Goal: Information Seeking & Learning: Learn about a topic

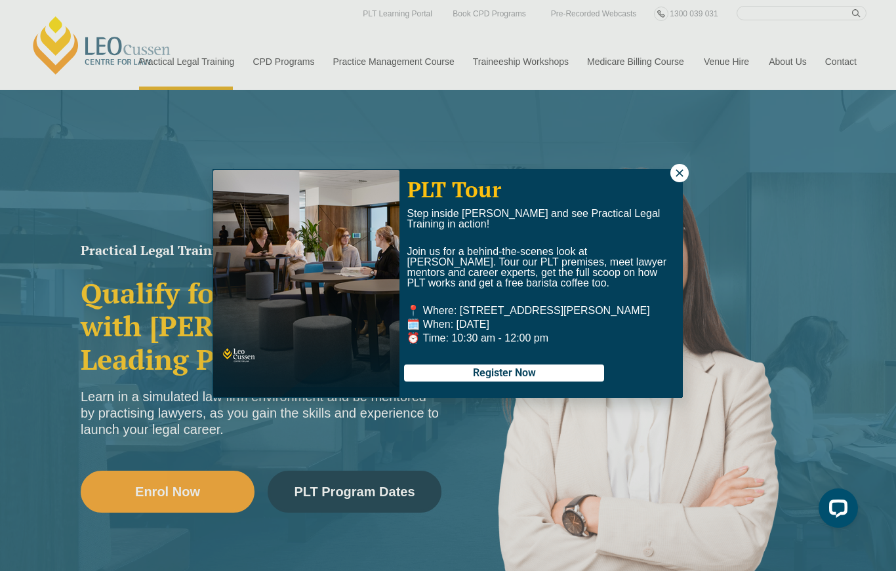
click at [677, 174] on icon at bounding box center [678, 172] width 7 height 7
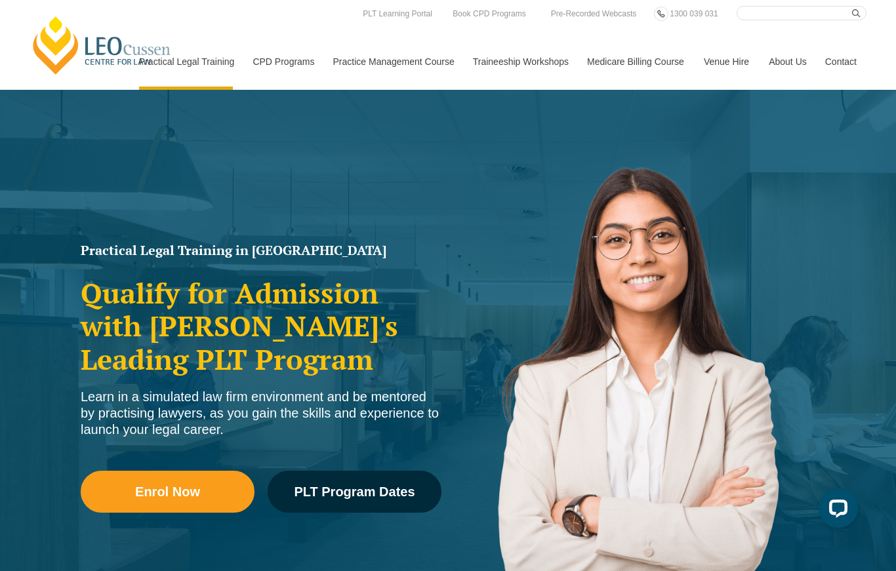
click at [414, 492] on span "PLT Program Dates" at bounding box center [354, 491] width 121 height 13
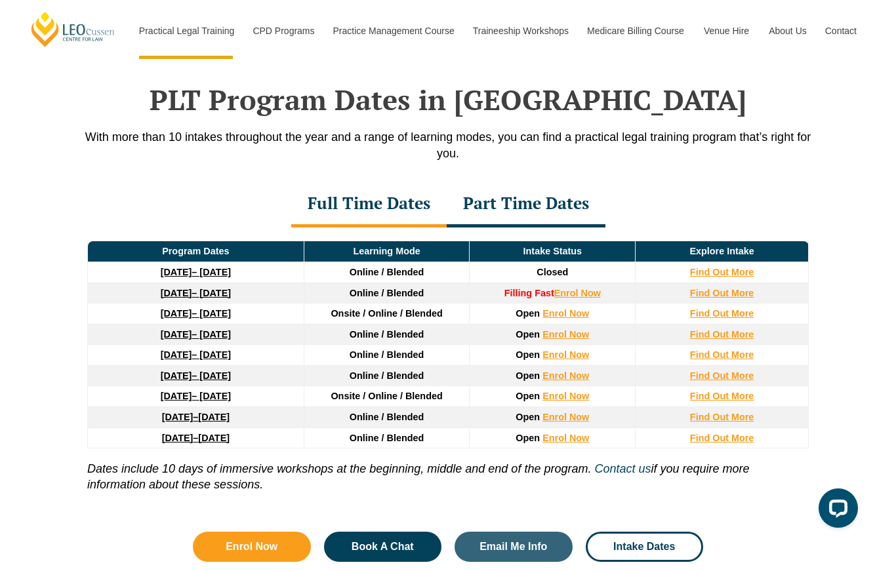
scroll to position [1711, 0]
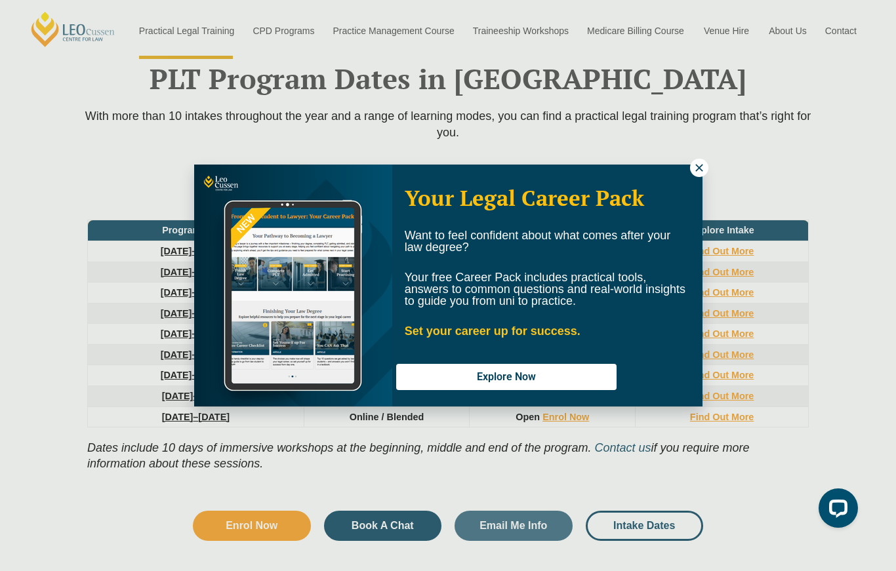
click at [845, 184] on div "Your Legal Career Pack Want to feel confident about what comes after your law d…" at bounding box center [448, 285] width 896 height 571
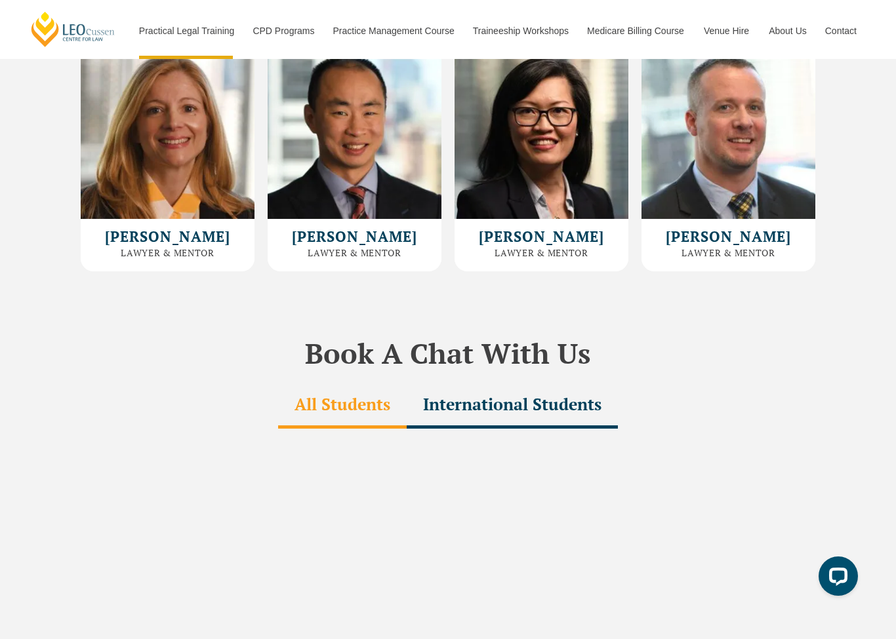
scroll to position [3649, 0]
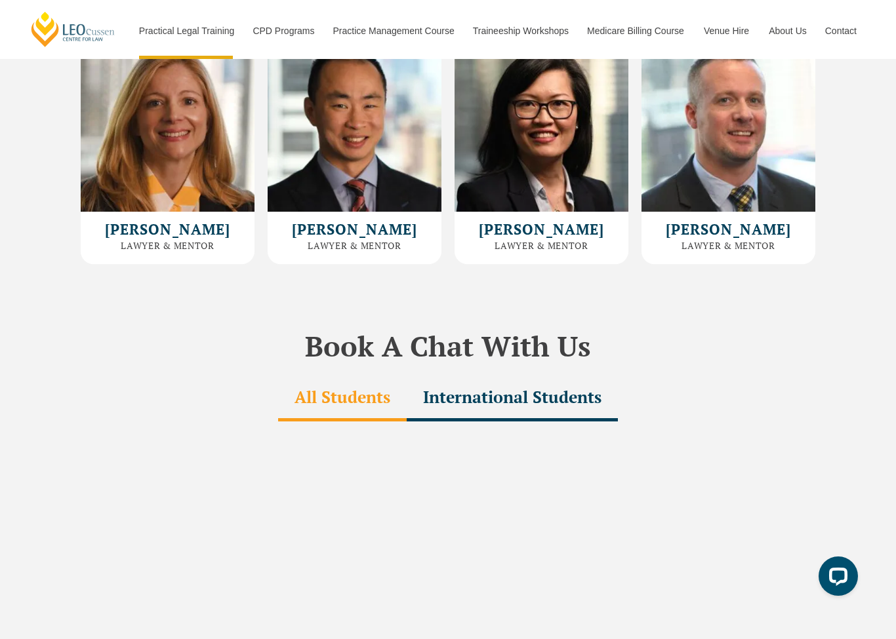
click at [504, 376] on div "International Students" at bounding box center [512, 399] width 211 height 46
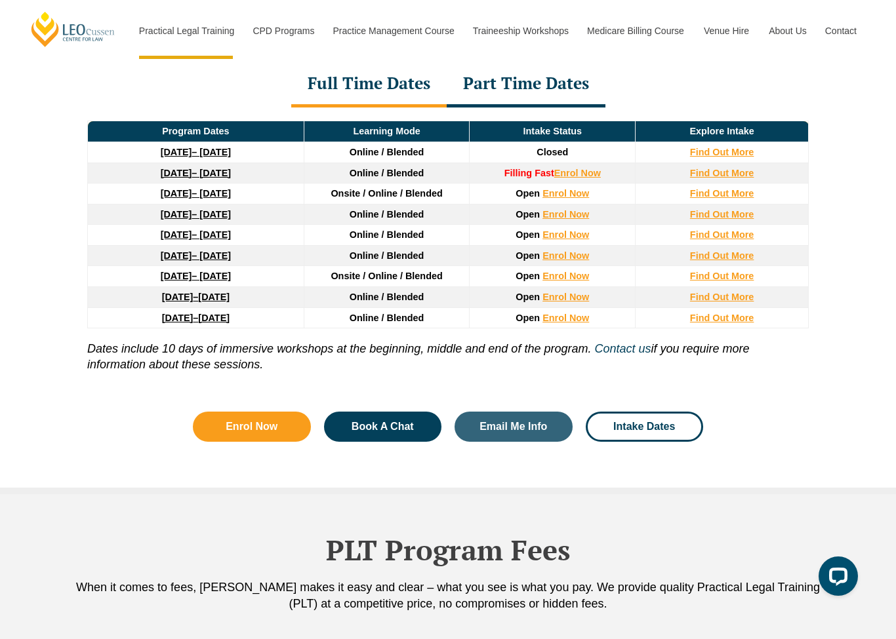
click at [658, 430] on span "Intake Dates" at bounding box center [644, 427] width 62 height 10
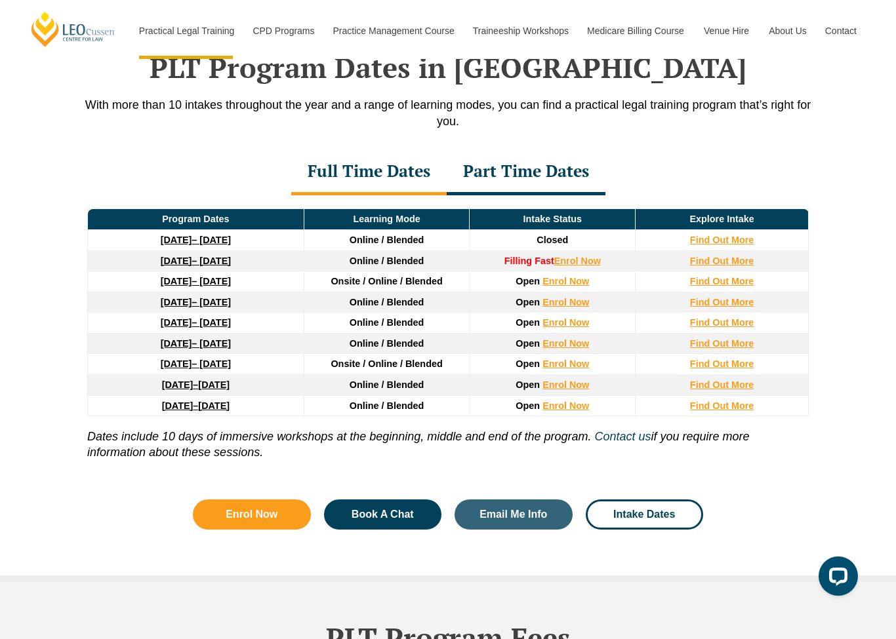
scroll to position [1711, 0]
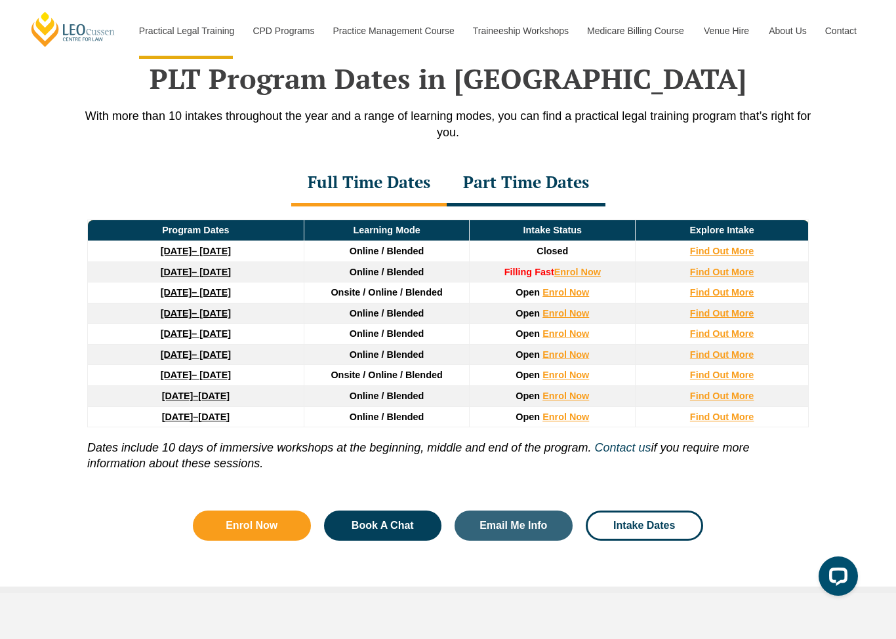
click at [647, 521] on span "Intake Dates" at bounding box center [644, 526] width 62 height 10
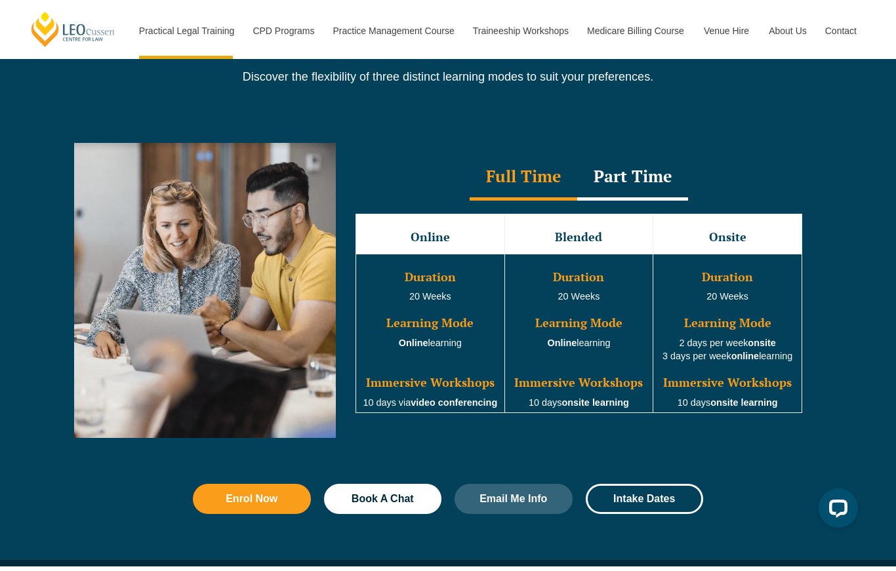
click at [642, 499] on span "Intake Dates" at bounding box center [644, 499] width 62 height 10
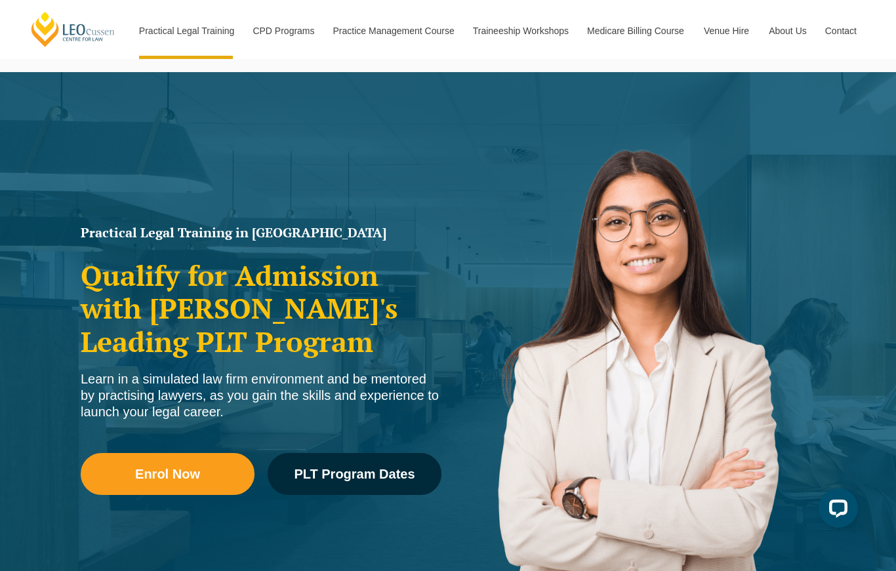
scroll to position [0, 0]
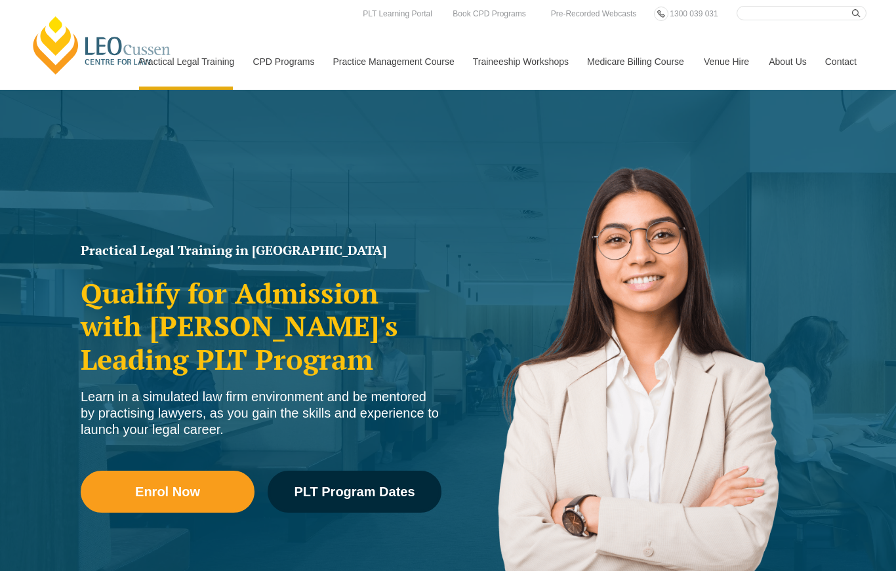
click at [81, 54] on link "[PERSON_NAME] Centre for Law" at bounding box center [102, 45] width 145 height 62
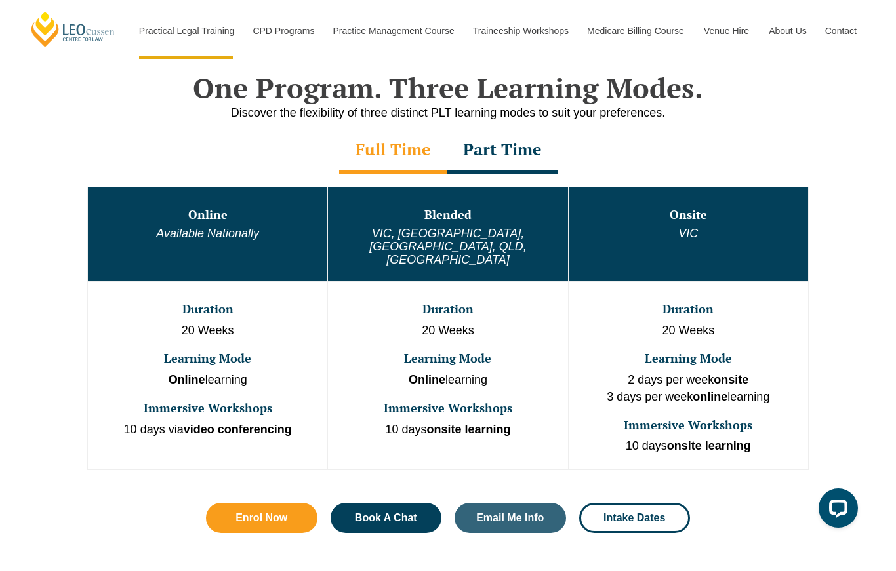
click at [608, 503] on link "Intake Dates" at bounding box center [634, 518] width 111 height 30
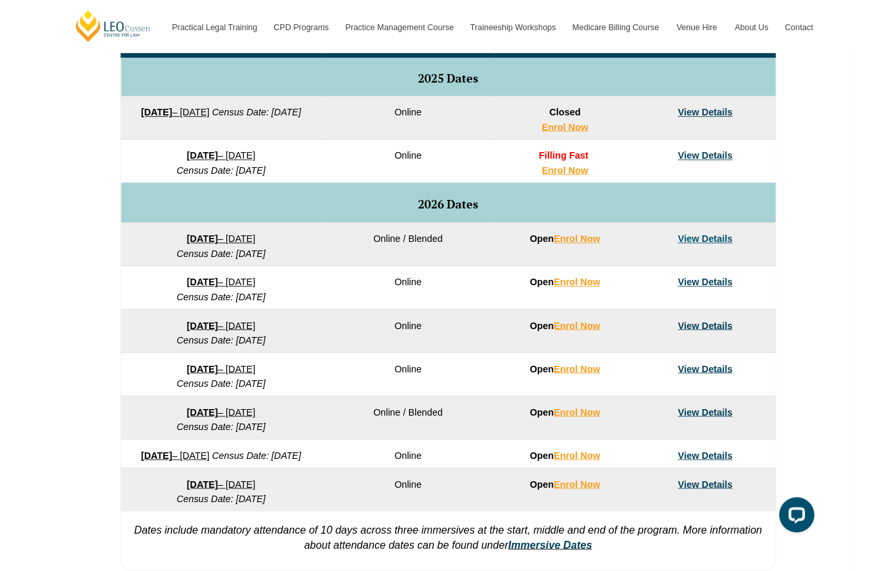
scroll to position [678, 0]
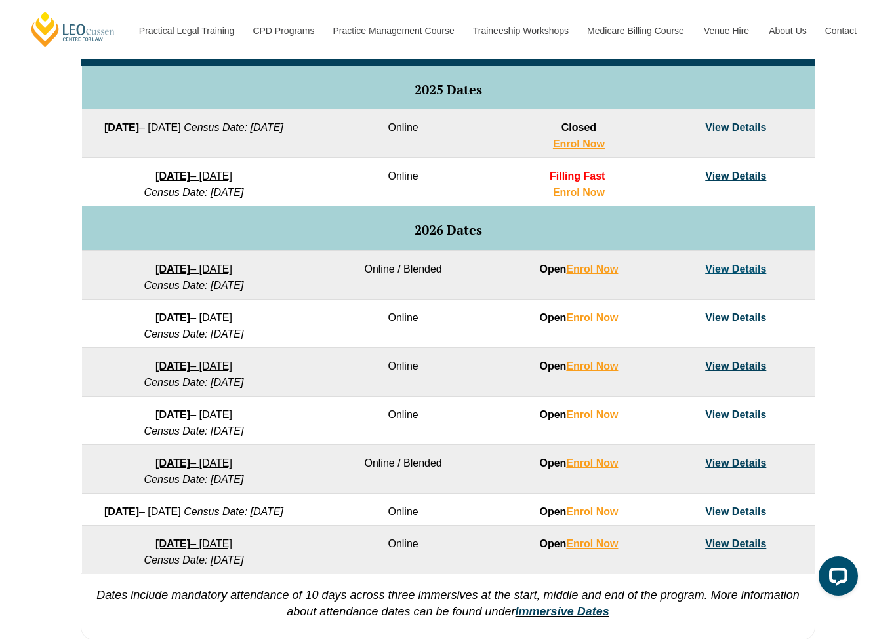
click at [741, 270] on link "View Details" at bounding box center [735, 269] width 61 height 11
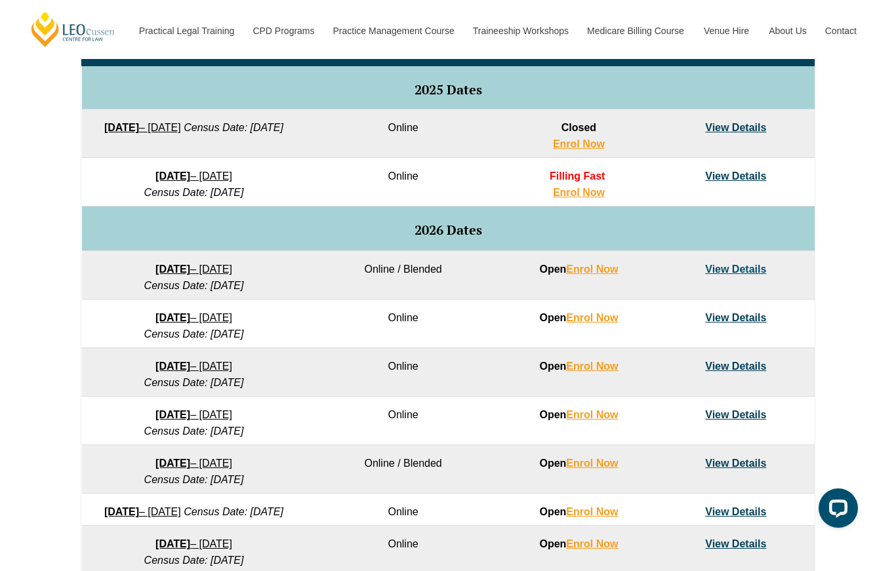
click at [748, 316] on link "View Details" at bounding box center [735, 317] width 61 height 11
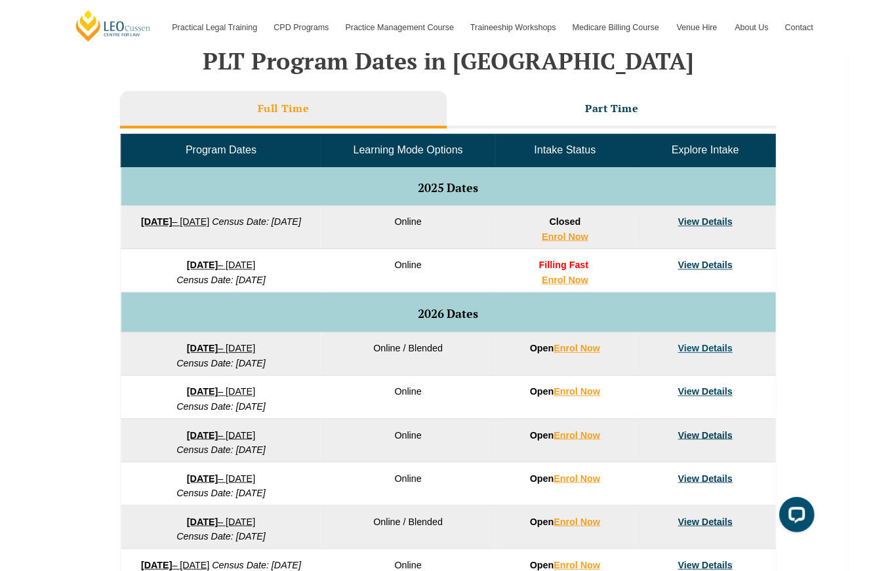
scroll to position [541, 0]
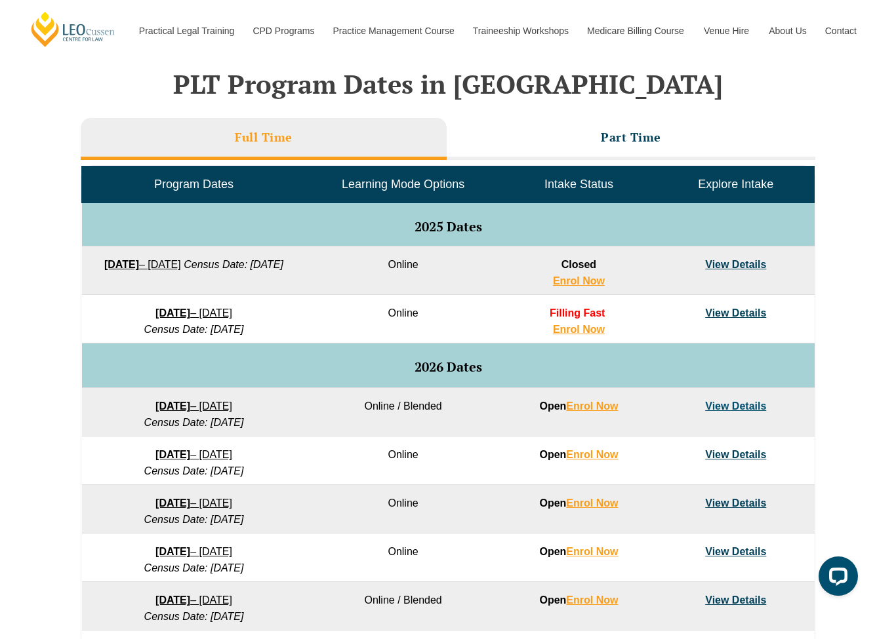
click at [651, 127] on li "Part Time" at bounding box center [631, 139] width 369 height 42
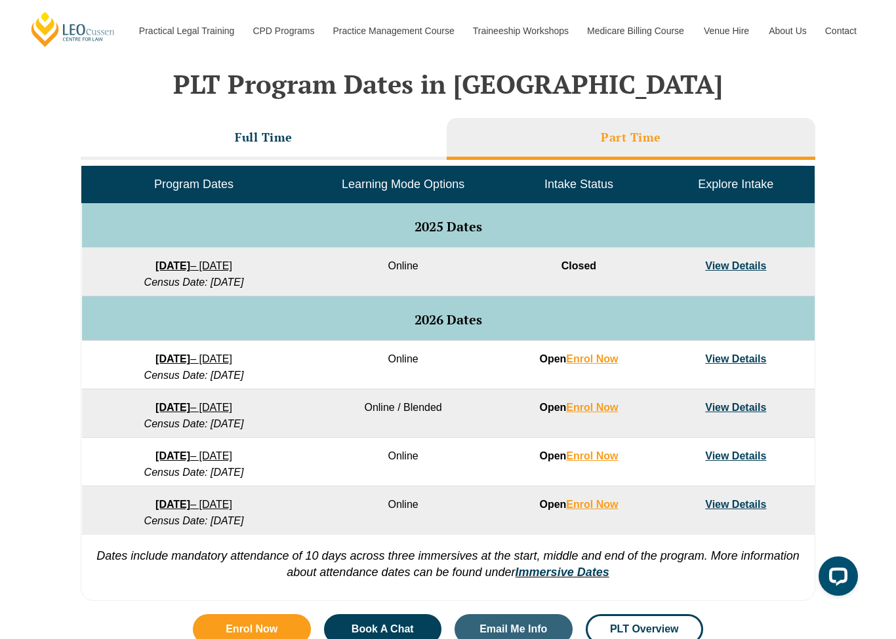
click at [749, 353] on link "View Details" at bounding box center [735, 358] width 61 height 11
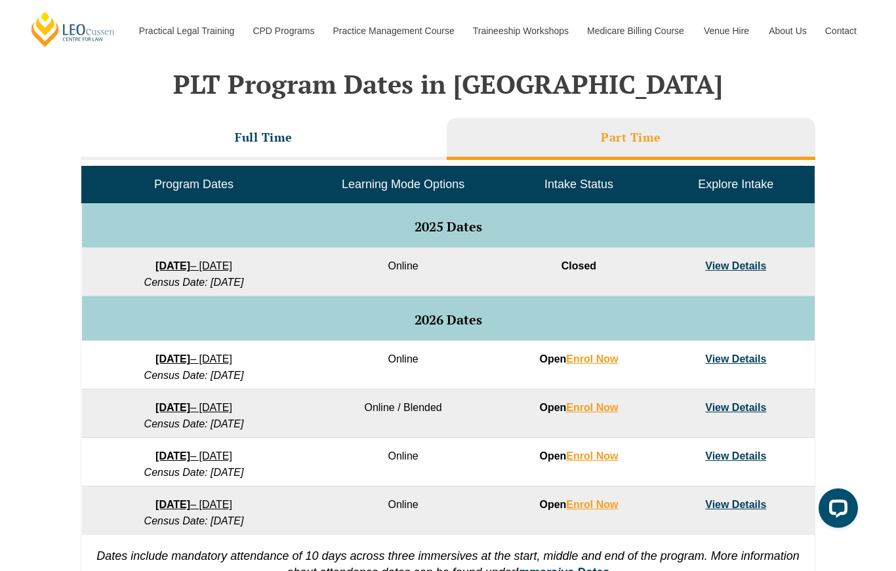
click at [343, 139] on li "Full Time" at bounding box center [264, 139] width 366 height 42
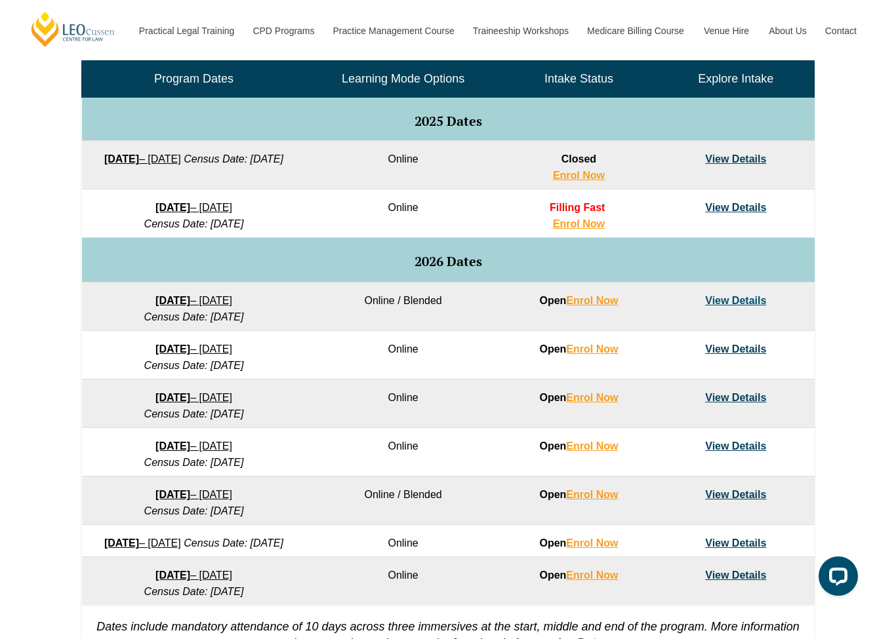
scroll to position [683, 0]
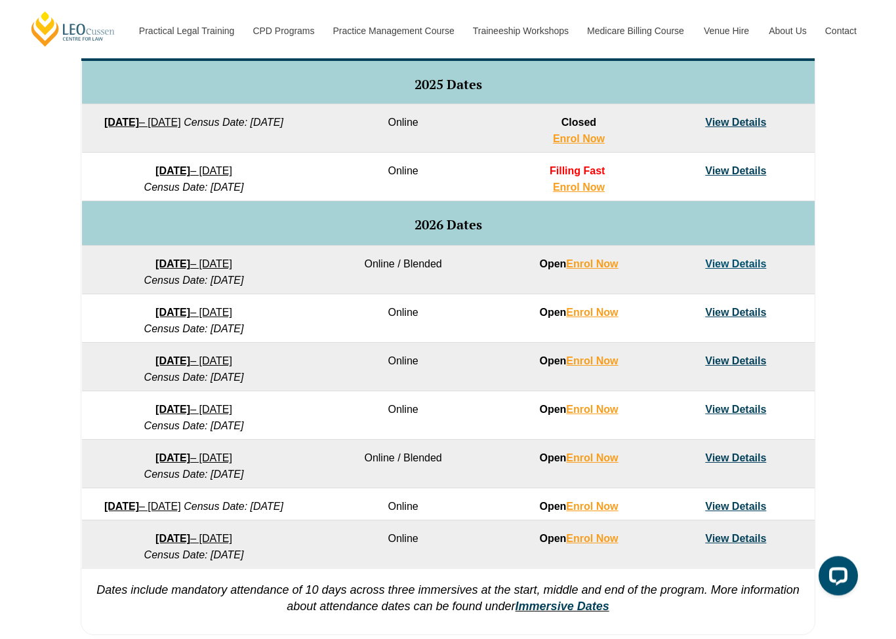
click at [617, 268] on link "Enrol Now" at bounding box center [592, 264] width 52 height 11
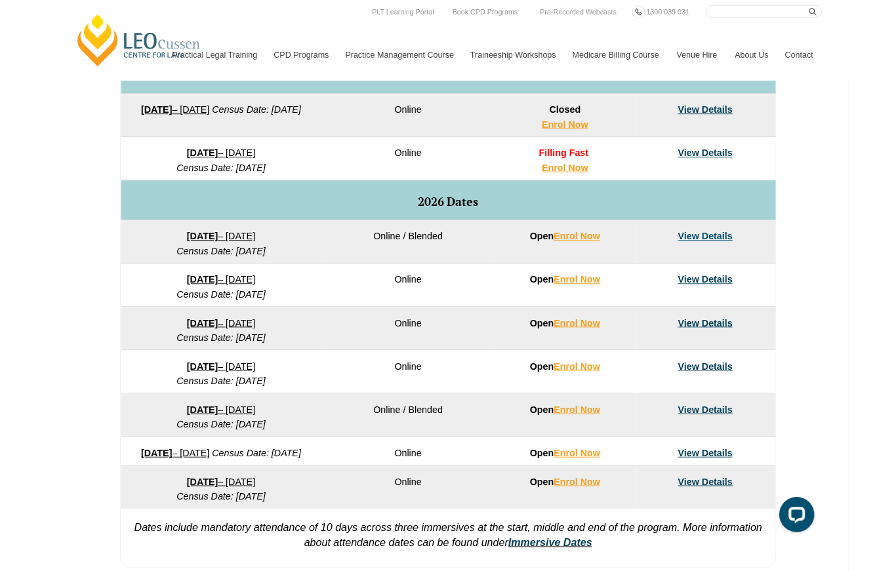
scroll to position [683, 0]
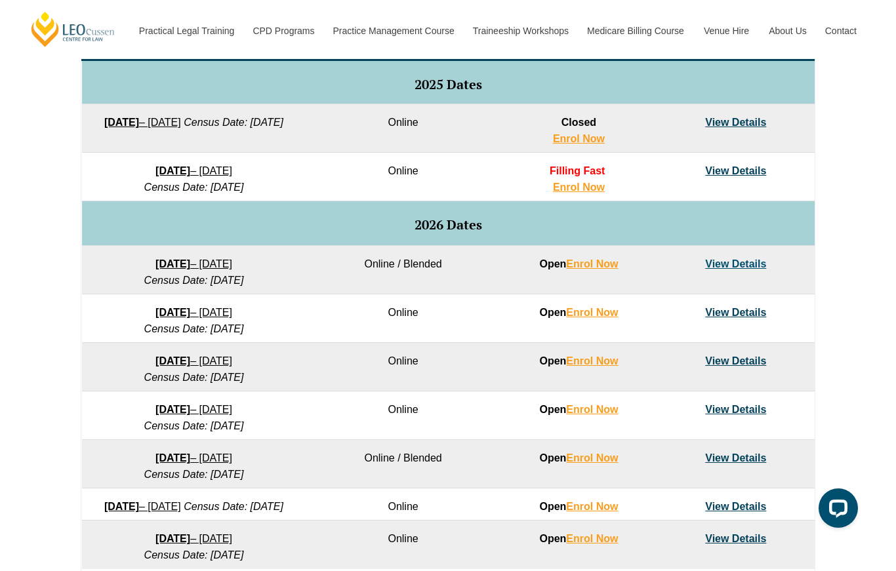
click at [755, 262] on link "View Details" at bounding box center [735, 263] width 61 height 11
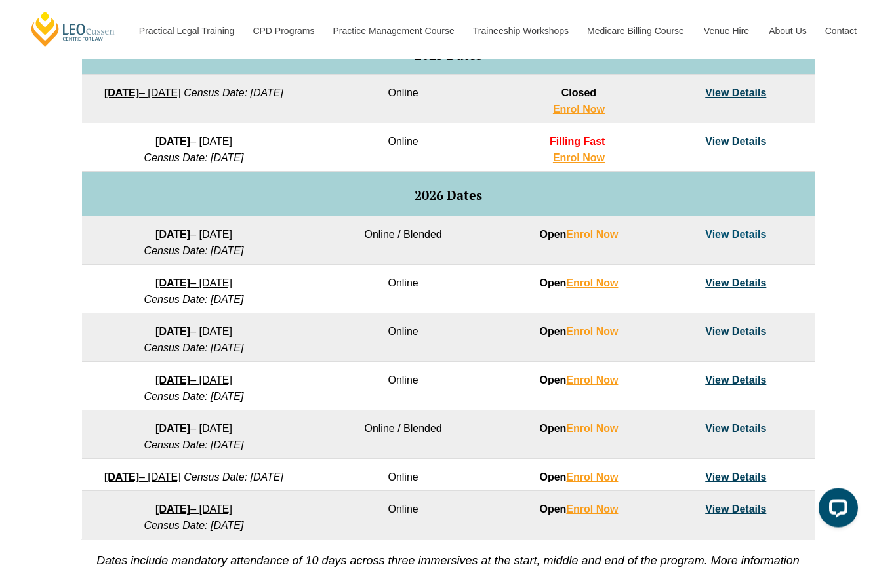
scroll to position [722, 0]
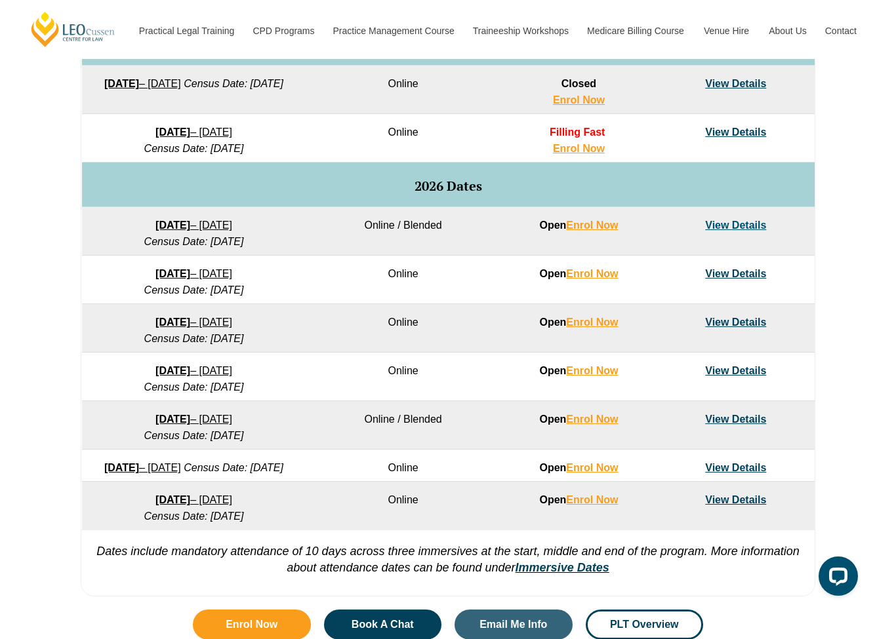
click at [754, 420] on link "View Details" at bounding box center [735, 419] width 61 height 11
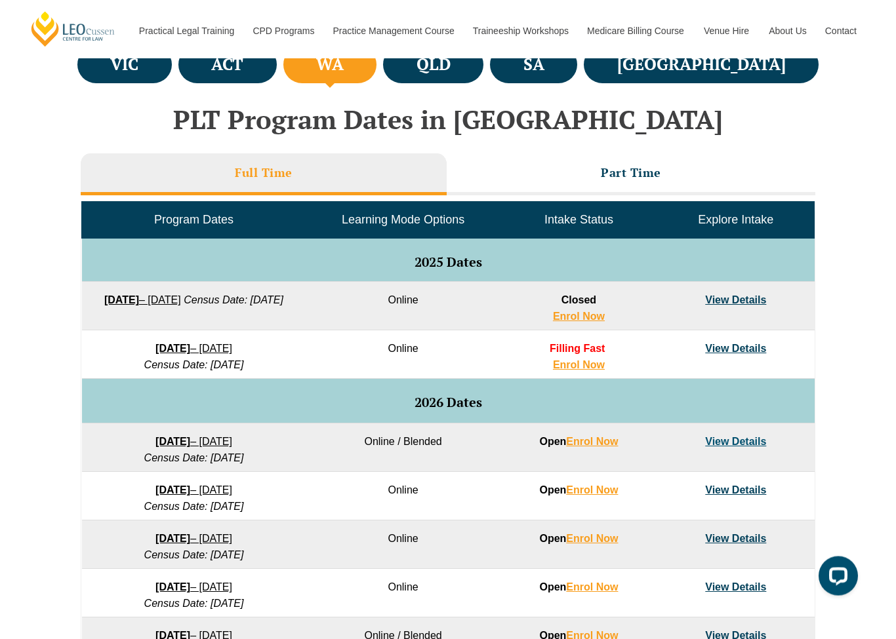
click at [660, 171] on h3 "Part Time" at bounding box center [631, 173] width 60 height 15
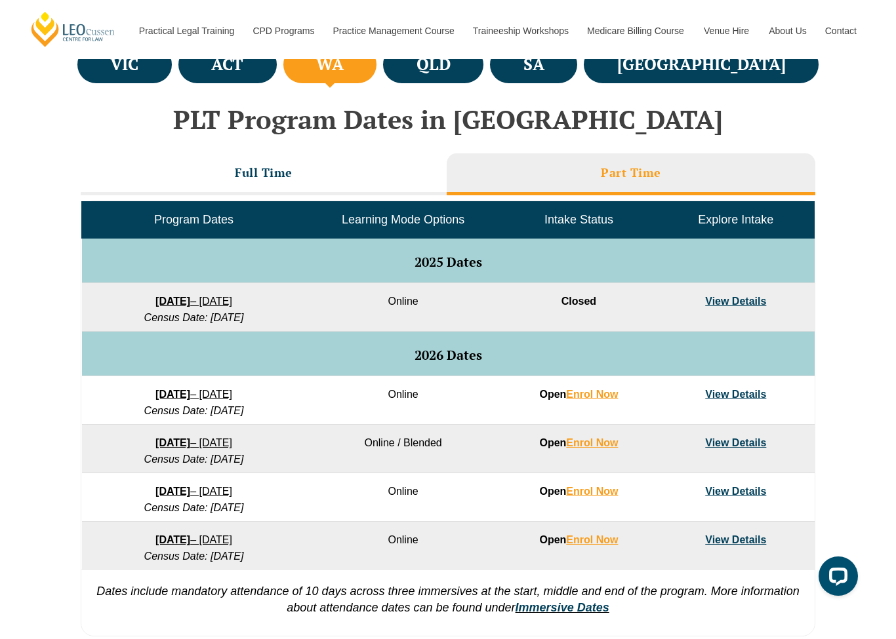
click at [744, 441] on link "View Details" at bounding box center [735, 442] width 61 height 11
